Goal: Task Accomplishment & Management: Use online tool/utility

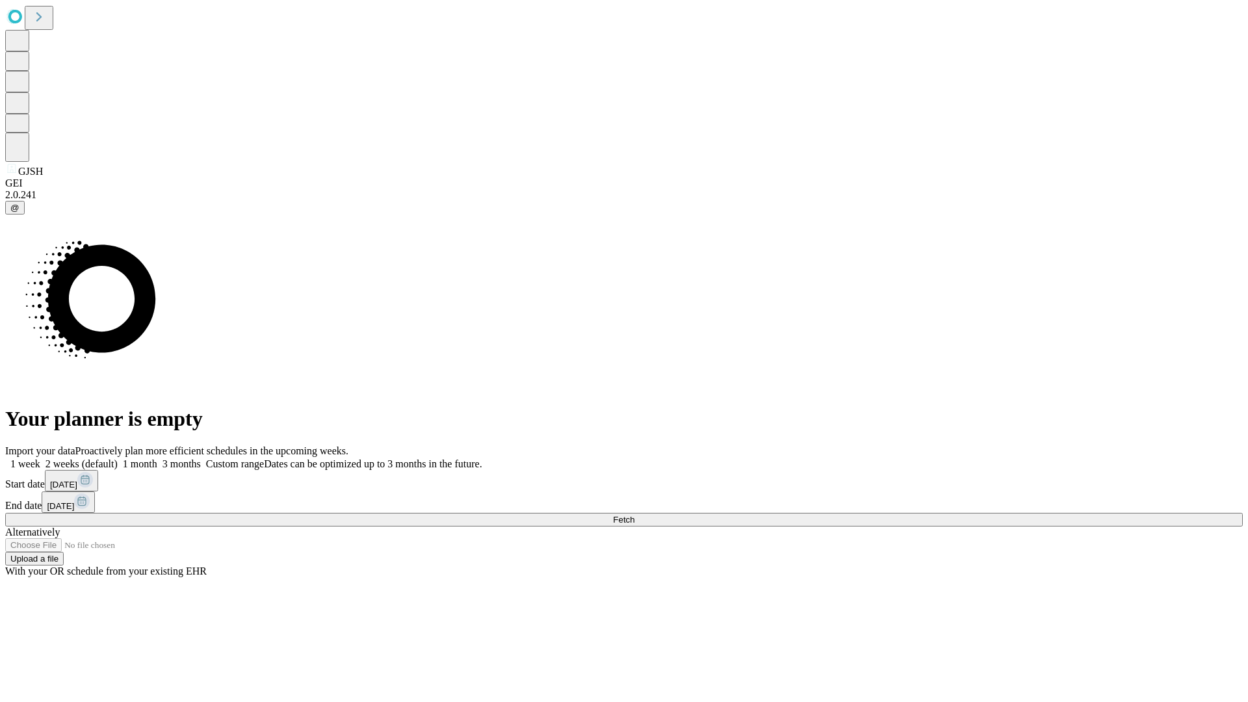
click at [635, 515] on span "Fetch" at bounding box center [623, 520] width 21 height 10
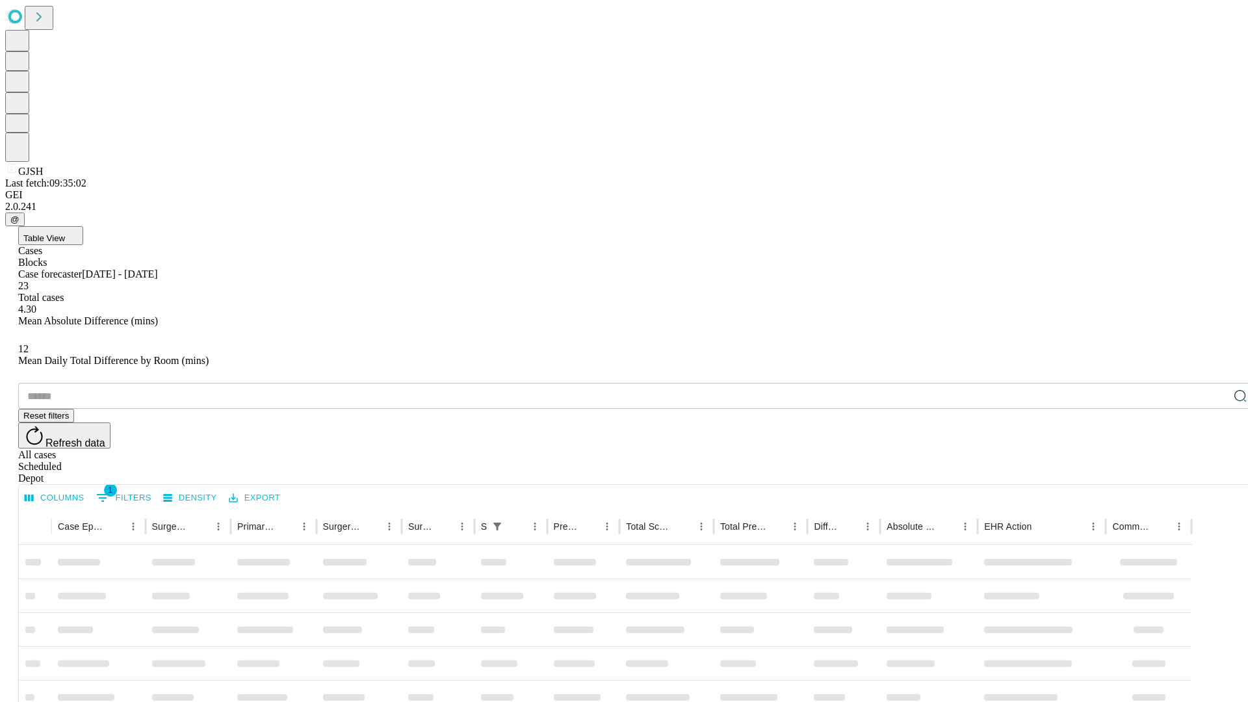
click at [65, 233] on span "Table View" at bounding box center [44, 238] width 42 height 10
